Goal: Transaction & Acquisition: Purchase product/service

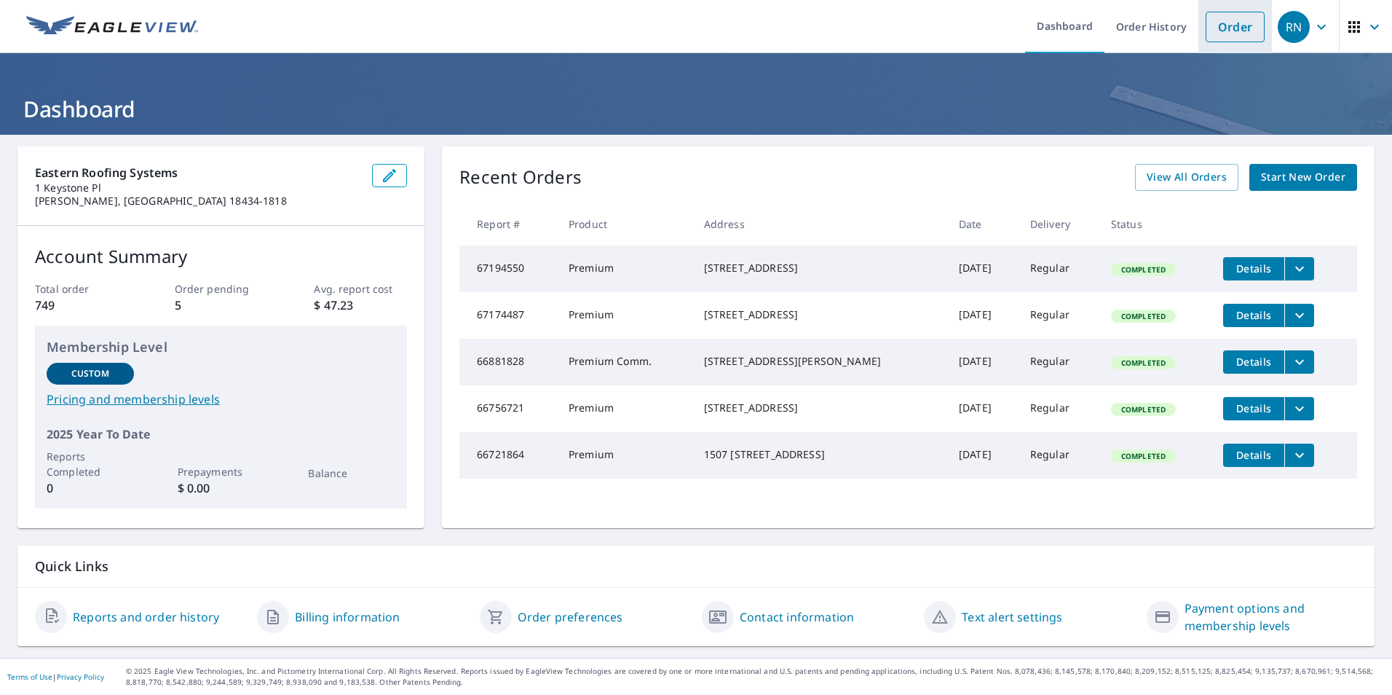
click at [1217, 33] on link "Order" at bounding box center [1235, 27] width 59 height 31
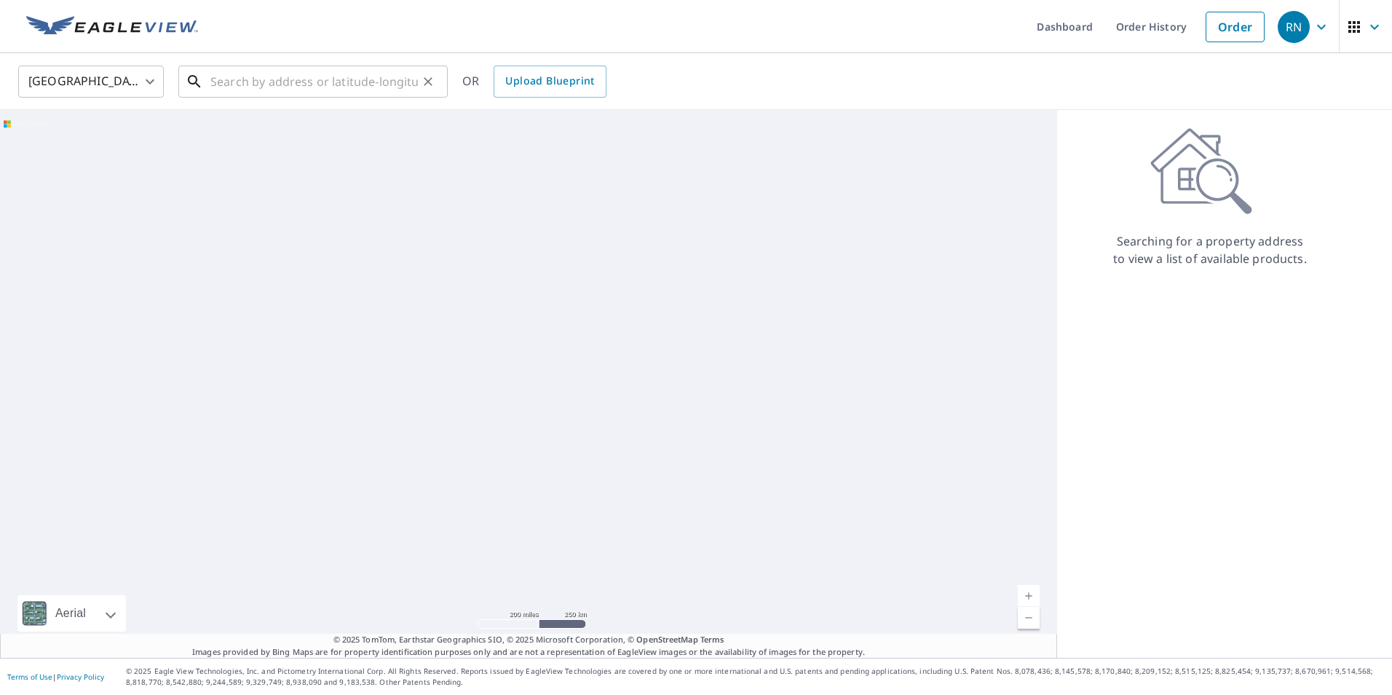
click at [323, 86] on input "text" at bounding box center [314, 81] width 208 height 41
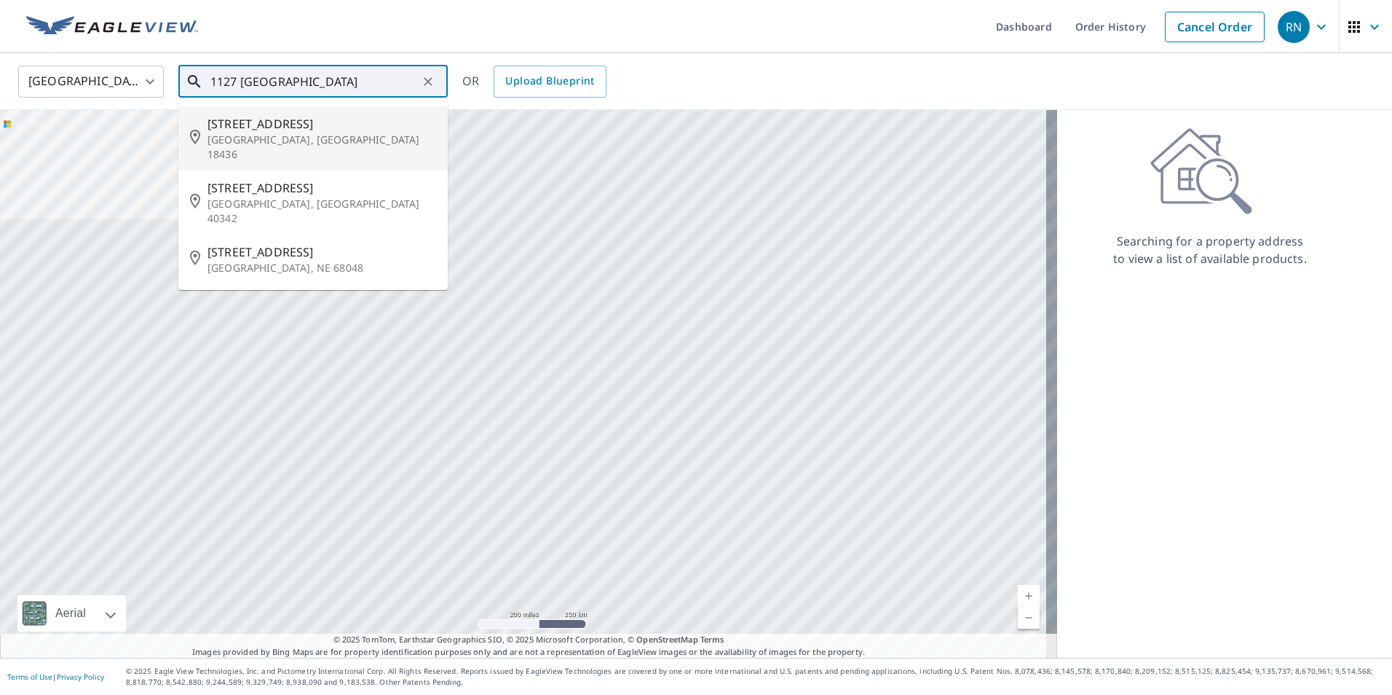
click at [234, 116] on span "[STREET_ADDRESS]" at bounding box center [322, 123] width 229 height 17
type input "[STREET_ADDRESS]"
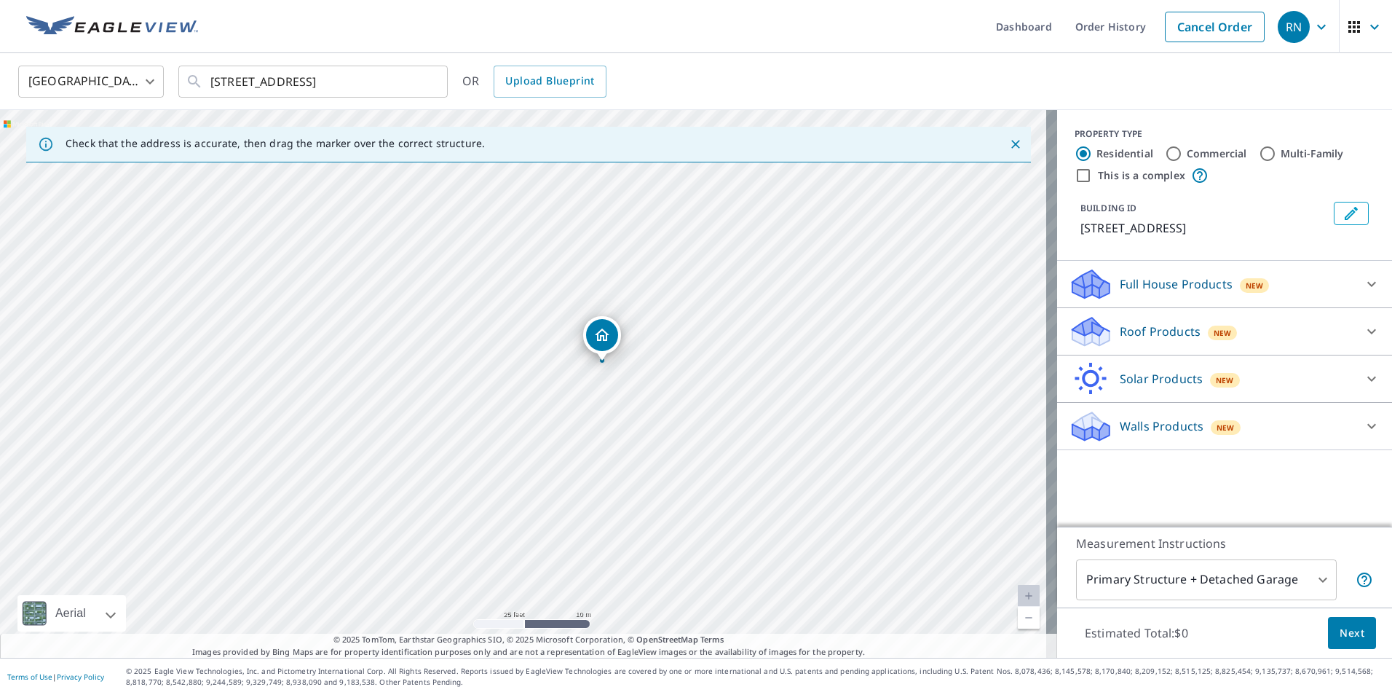
click at [1363, 331] on icon at bounding box center [1371, 331] width 17 height 17
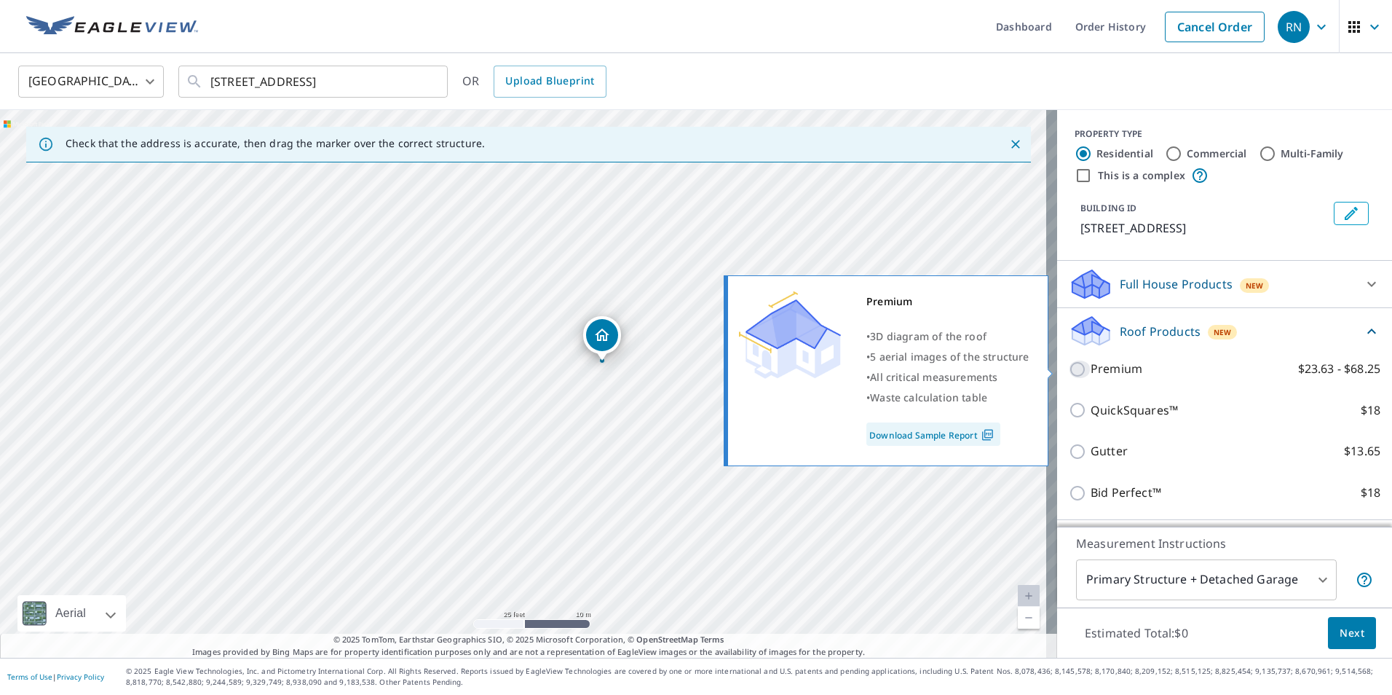
click at [1069, 368] on input "Premium $23.63 - $68.25" at bounding box center [1080, 368] width 22 height 17
checkbox input "true"
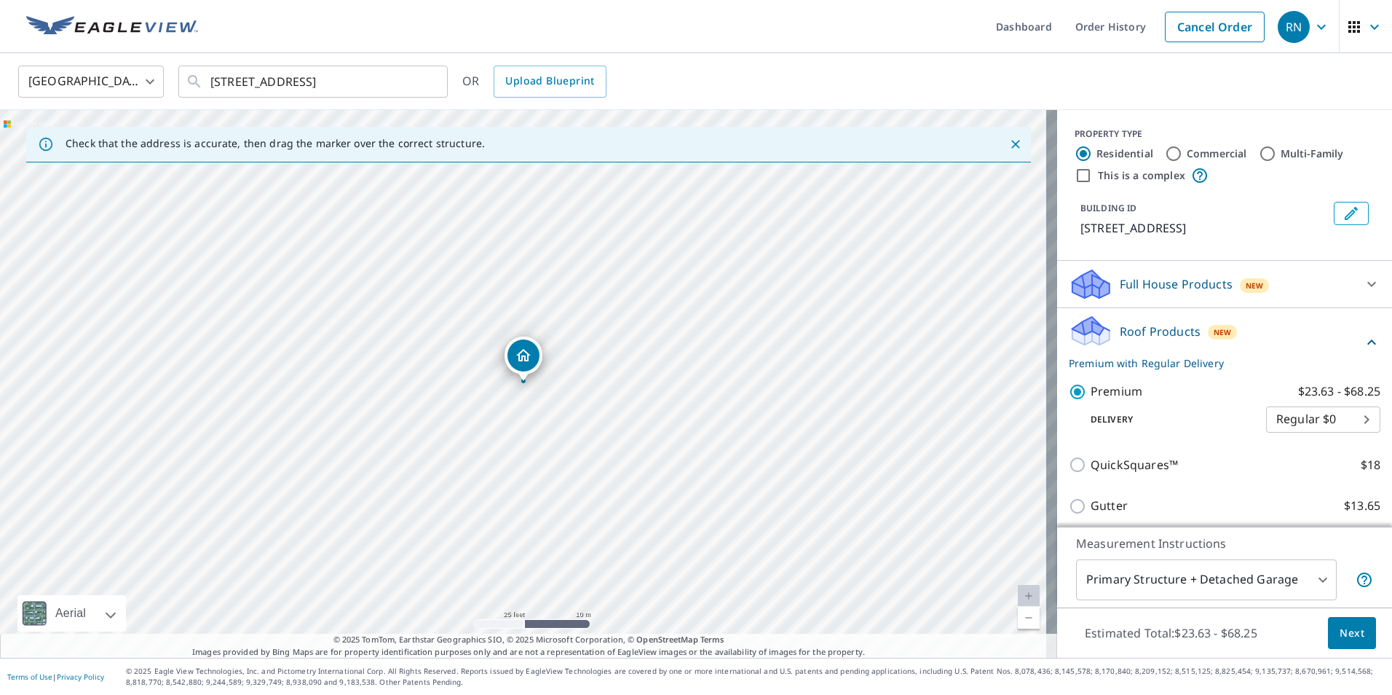
click at [1328, 624] on button "Next" at bounding box center [1352, 633] width 48 height 33
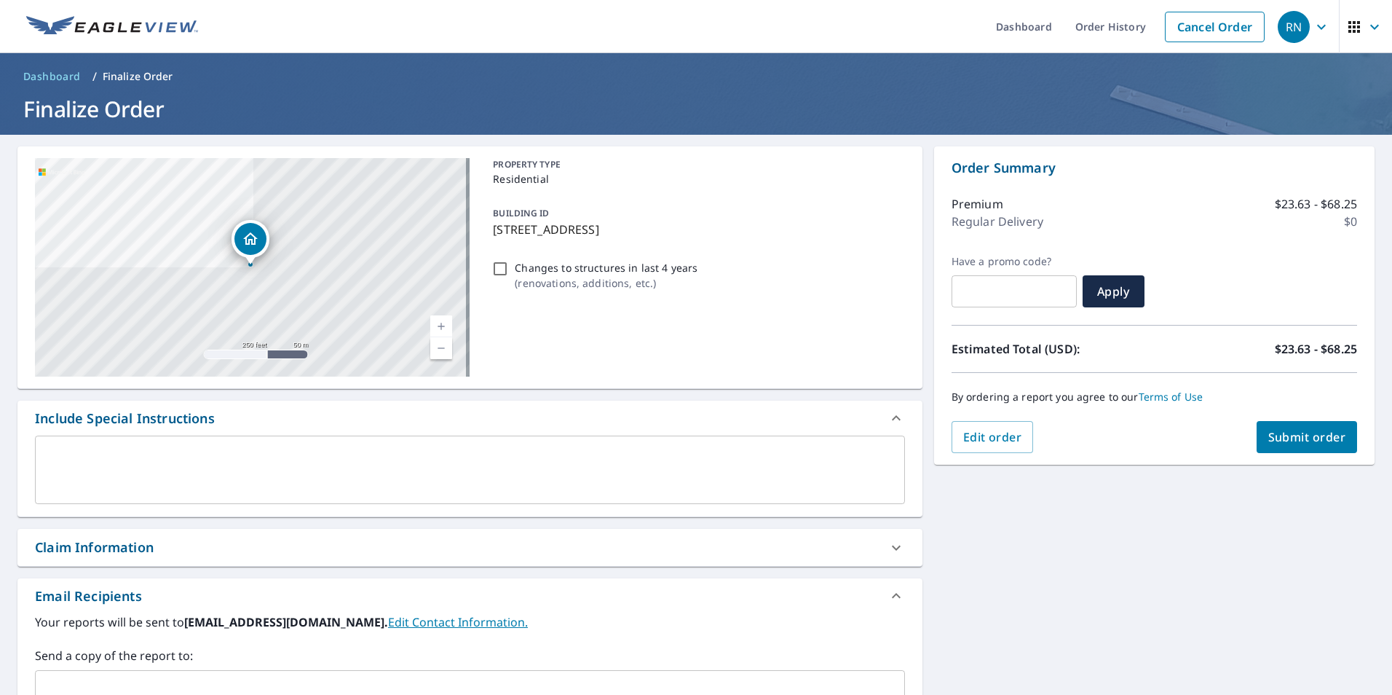
click at [1293, 438] on span "Submit order" at bounding box center [1308, 437] width 78 height 16
checkbox input "true"
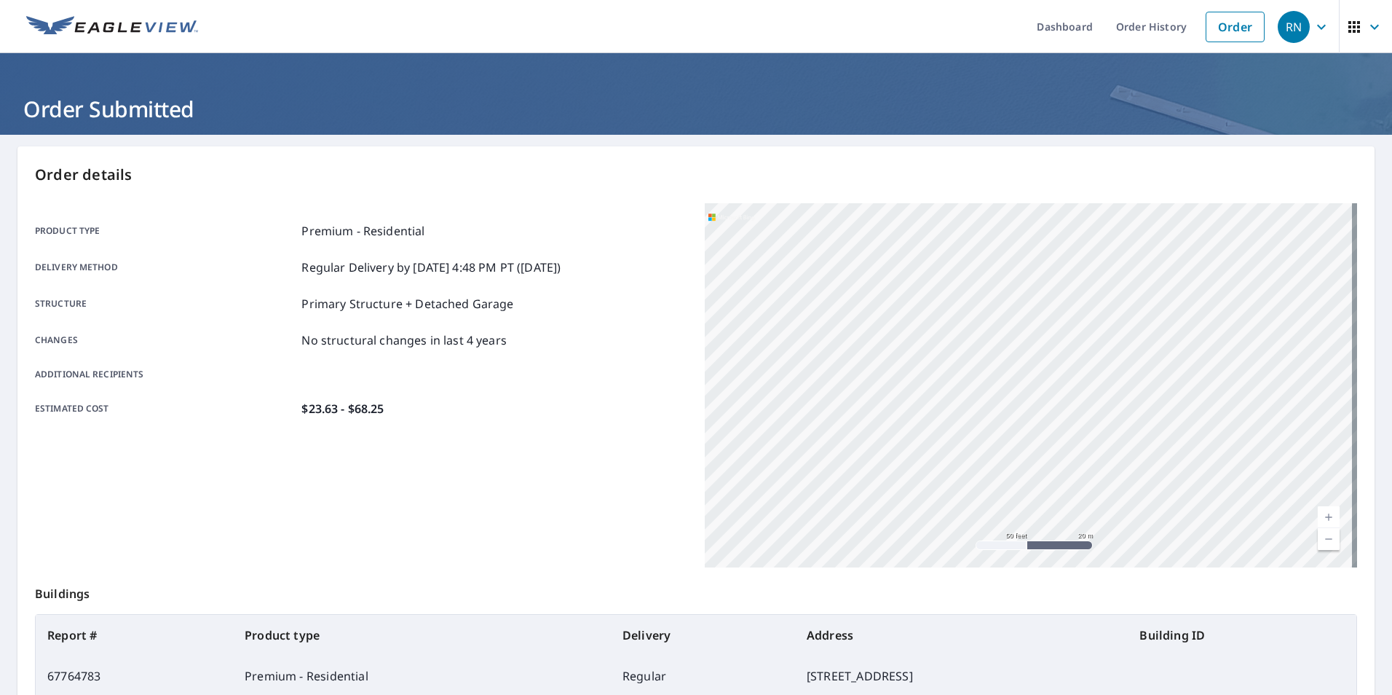
drag, startPoint x: 812, startPoint y: 412, endPoint x: 877, endPoint y: 470, distance: 87.2
click at [877, 470] on div "[STREET_ADDRESS]" at bounding box center [1031, 385] width 653 height 364
